Goal: Task Accomplishment & Management: Manage account settings

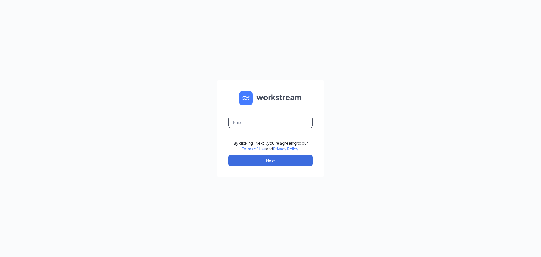
click at [254, 124] on input "text" at bounding box center [270, 121] width 85 height 11
click at [254, 124] on input "ekcook19" at bounding box center [270, 121] width 85 height 11
type input "ekcook19@gmail.com"
click at [228, 155] on button "Next" at bounding box center [270, 160] width 85 height 11
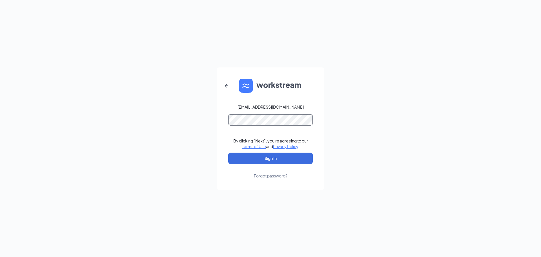
click at [228, 152] on button "Sign In" at bounding box center [270, 157] width 85 height 11
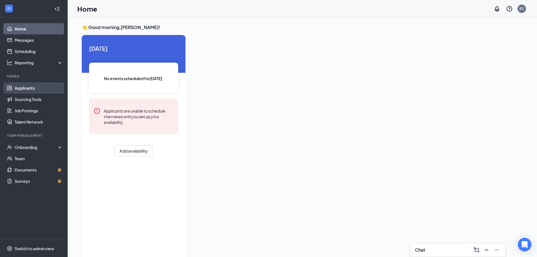
click at [33, 84] on link "Applicants" at bounding box center [39, 87] width 48 height 11
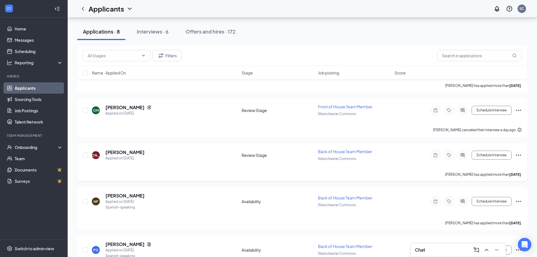
scroll to position [190, 0]
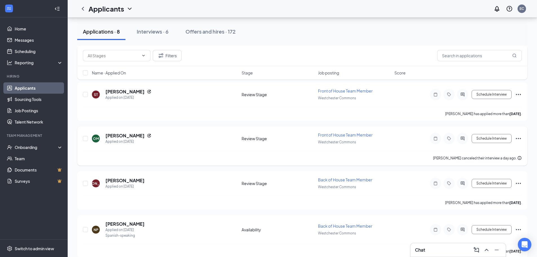
click at [518, 138] on icon "Ellipses" at bounding box center [518, 138] width 5 height 1
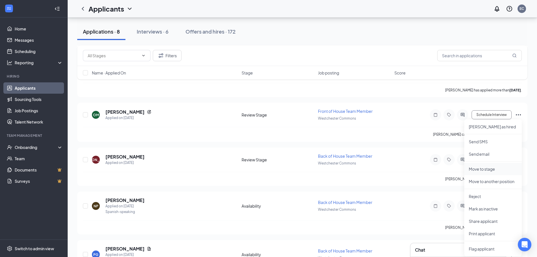
scroll to position [246, 0]
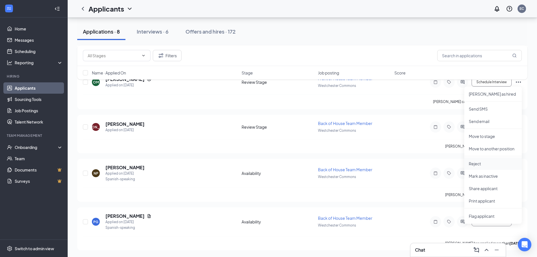
click at [479, 166] on p "Reject" at bounding box center [492, 164] width 48 height 6
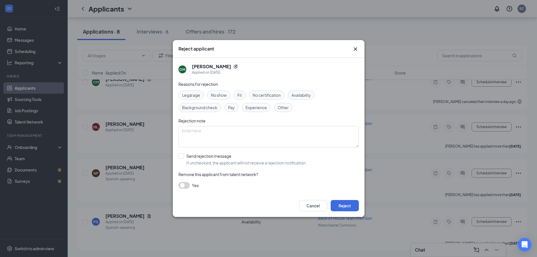
click at [282, 110] on span "Other" at bounding box center [282, 107] width 11 height 6
click at [337, 205] on button "Reject" at bounding box center [344, 205] width 28 height 11
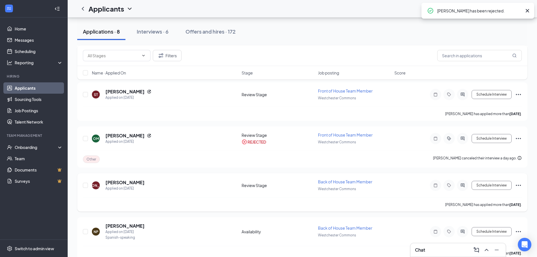
scroll to position [162, 0]
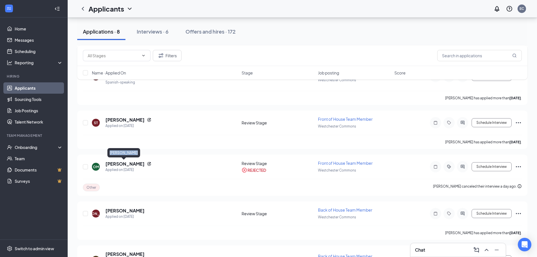
drag, startPoint x: 132, startPoint y: 153, endPoint x: 108, endPoint y: 153, distance: 23.9
click at [108, 153] on div "[PERSON_NAME]" at bounding box center [123, 152] width 33 height 9
copy div "[PERSON_NAME]"
click at [155, 33] on div "Interviews · 6" at bounding box center [152, 31] width 32 height 7
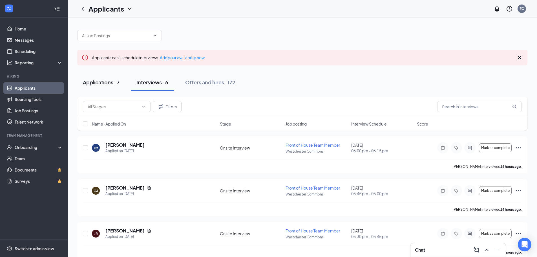
click at [101, 83] on div "Applications · 7" at bounding box center [101, 82] width 37 height 7
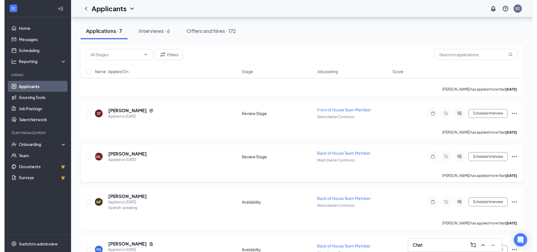
scroll to position [202, 0]
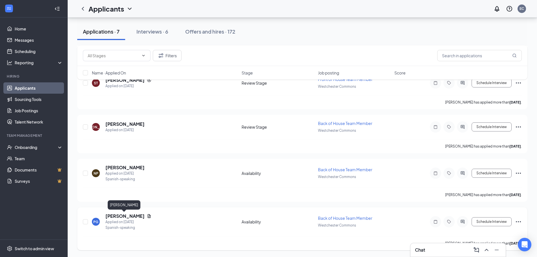
click at [119, 216] on h5 "[PERSON_NAME]" at bounding box center [124, 216] width 39 height 6
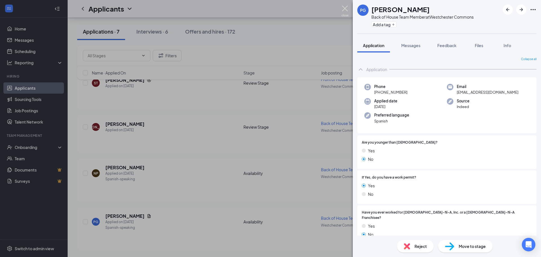
click at [347, 10] on img at bounding box center [344, 11] width 7 height 11
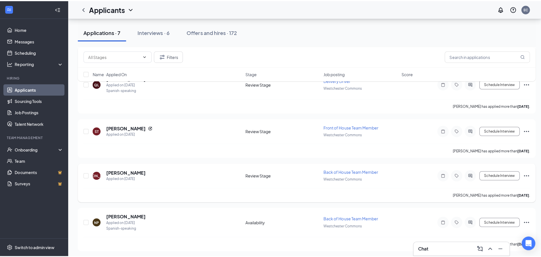
scroll to position [145, 0]
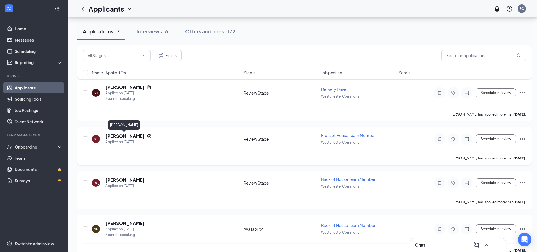
click at [121, 135] on h5 "[PERSON_NAME]" at bounding box center [124, 136] width 39 height 6
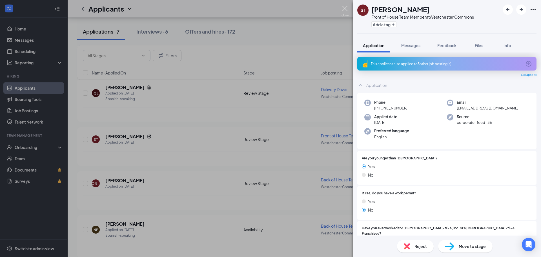
click at [348, 10] on img at bounding box center [344, 11] width 7 height 11
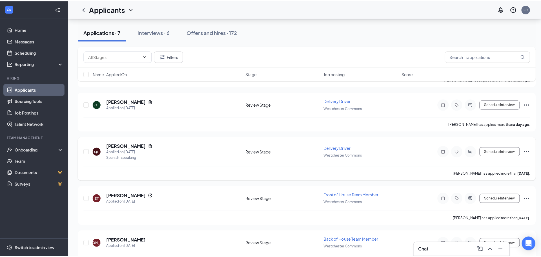
scroll to position [89, 0]
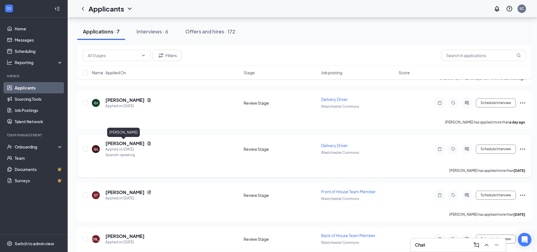
click at [124, 144] on h5 "[PERSON_NAME]" at bounding box center [124, 144] width 39 height 6
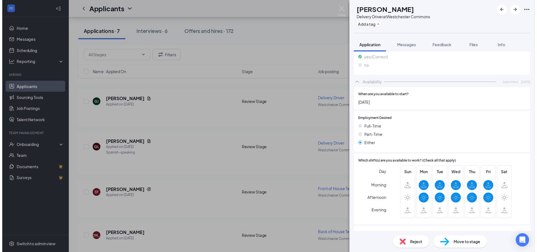
scroll to position [394, 0]
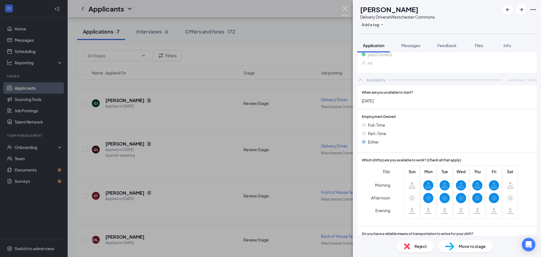
click at [346, 13] on img at bounding box center [344, 11] width 7 height 11
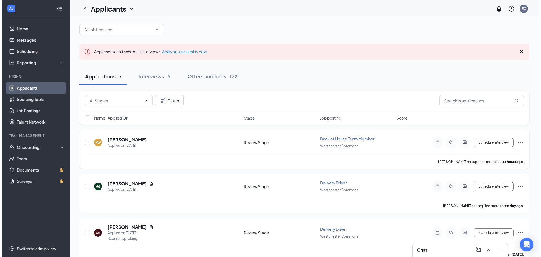
scroll to position [5, 0]
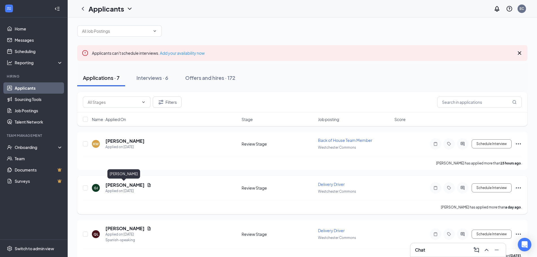
click at [131, 186] on h5 "[PERSON_NAME]" at bounding box center [124, 185] width 39 height 6
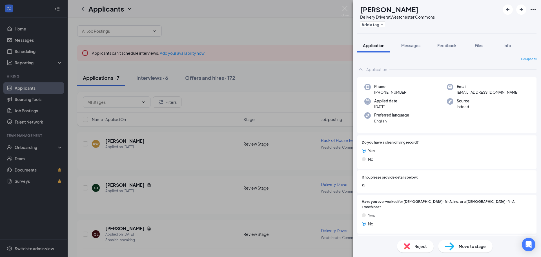
click at [348, 8] on div "[PERSON_NAME] Delivery Driver at [GEOGRAPHIC_DATA] Add a tag Application Messag…" at bounding box center [270, 128] width 541 height 257
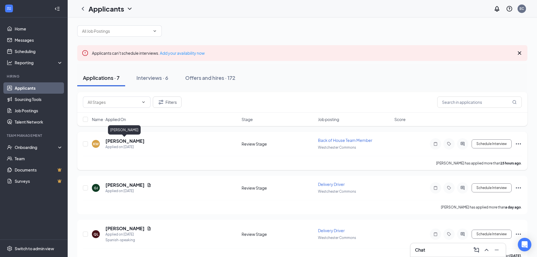
click at [134, 138] on h5 "[PERSON_NAME]" at bounding box center [124, 141] width 39 height 6
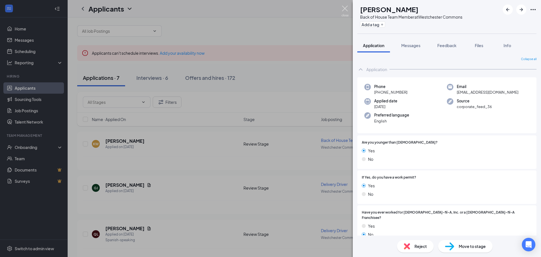
click at [346, 9] on img at bounding box center [344, 11] width 7 height 11
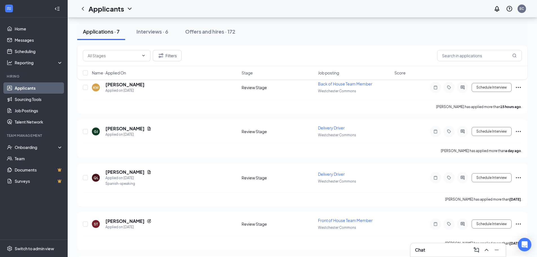
scroll to position [89, 0]
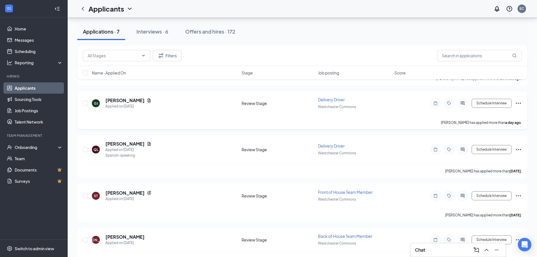
click at [215, 117] on div "[PERSON_NAME] has applied more than a day ago ." at bounding box center [302, 122] width 439 height 14
drag, startPoint x: 132, startPoint y: 89, endPoint x: 109, endPoint y: 91, distance: 22.9
click at [109, 91] on div "[PERSON_NAME]" at bounding box center [123, 89] width 33 height 9
copy div "[PERSON_NAME]"
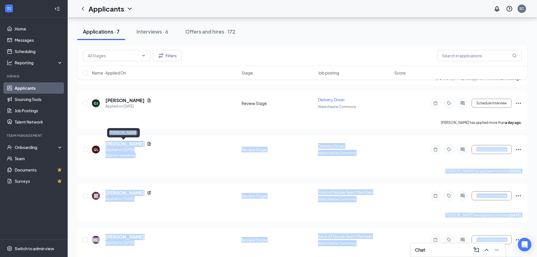
drag, startPoint x: 130, startPoint y: 131, endPoint x: 106, endPoint y: 132, distance: 24.0
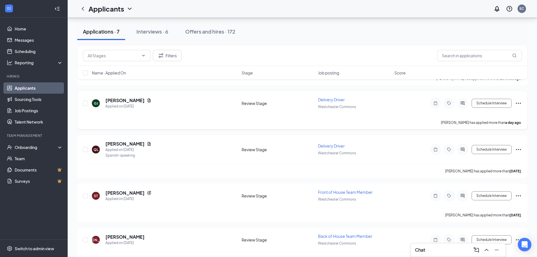
click at [137, 127] on div "[PERSON_NAME] has applied more than a day ago ." at bounding box center [302, 122] width 439 height 14
drag, startPoint x: 131, startPoint y: 132, endPoint x: 110, endPoint y: 133, distance: 20.9
click at [110, 133] on div "[PERSON_NAME]" at bounding box center [123, 132] width 33 height 9
copy div "[PERSON_NAME]"
drag, startPoint x: 134, startPoint y: 179, endPoint x: 110, endPoint y: 181, distance: 24.1
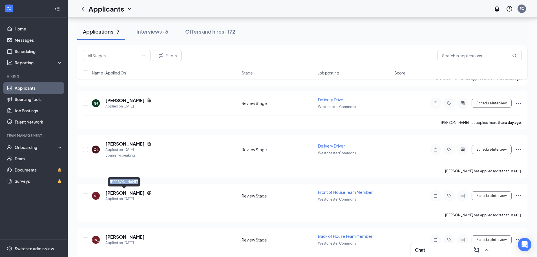
click at [110, 181] on div "[PERSON_NAME]" at bounding box center [124, 181] width 33 height 9
copy div "[PERSON_NAME]"
click at [517, 102] on icon "Ellipses" at bounding box center [518, 103] width 7 height 7
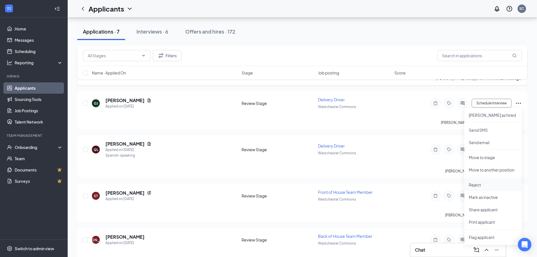
click at [474, 187] on p "Reject" at bounding box center [492, 185] width 48 height 6
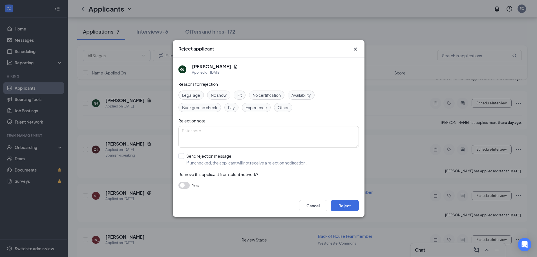
click at [282, 107] on span "Other" at bounding box center [282, 107] width 11 height 6
click at [350, 205] on button "Reject" at bounding box center [344, 205] width 28 height 11
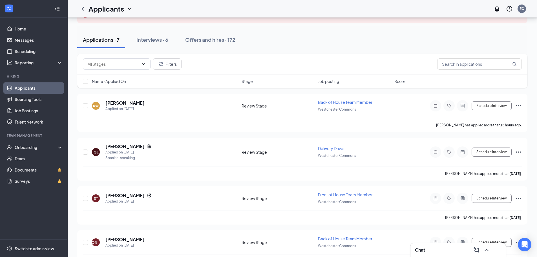
scroll to position [33, 0]
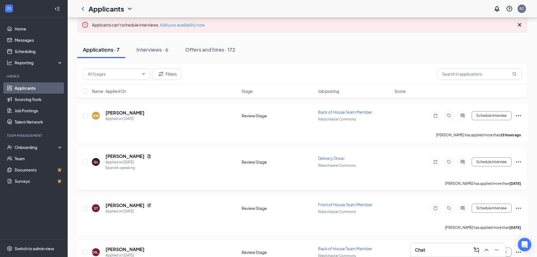
click at [517, 162] on icon "Ellipses" at bounding box center [518, 161] width 7 height 7
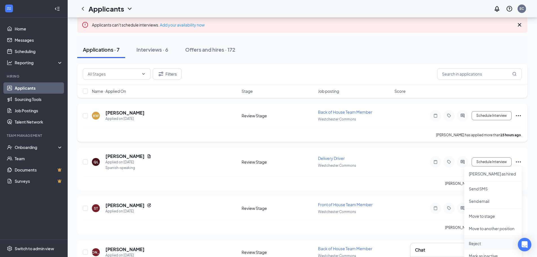
click at [474, 243] on p "Reject" at bounding box center [492, 243] width 48 height 6
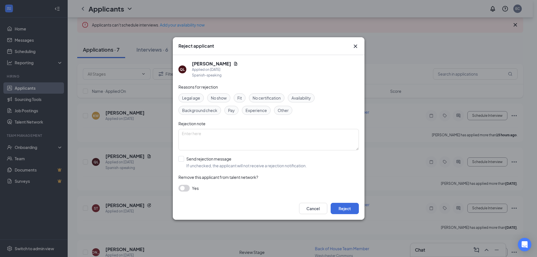
click at [301, 96] on span "Availability" at bounding box center [300, 98] width 19 height 6
click at [346, 208] on button "Reject" at bounding box center [344, 208] width 28 height 11
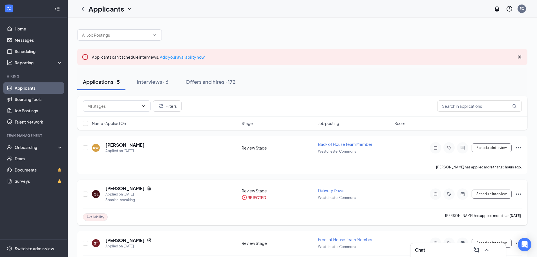
scroll to position [0, 0]
drag, startPoint x: 135, startPoint y: 134, endPoint x: 105, endPoint y: 137, distance: 29.8
click at [105, 137] on div "KW [PERSON_NAME] Applied on [DATE] Review Stage Back of House Team Member [GEOG…" at bounding box center [302, 155] width 450 height 38
drag, startPoint x: 135, startPoint y: 134, endPoint x: 109, endPoint y: 133, distance: 26.5
click at [109, 133] on div "[PERSON_NAME]" at bounding box center [124, 134] width 33 height 9
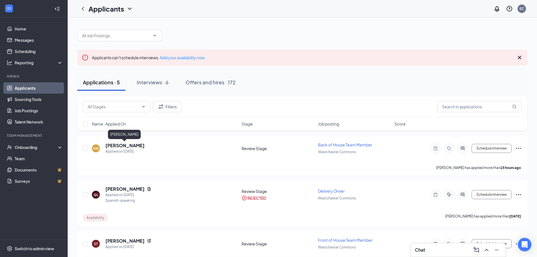
copy div "[PERSON_NAME]"
click at [25, 28] on link "Home" at bounding box center [39, 28] width 48 height 11
